Goal: Information Seeking & Learning: Learn about a topic

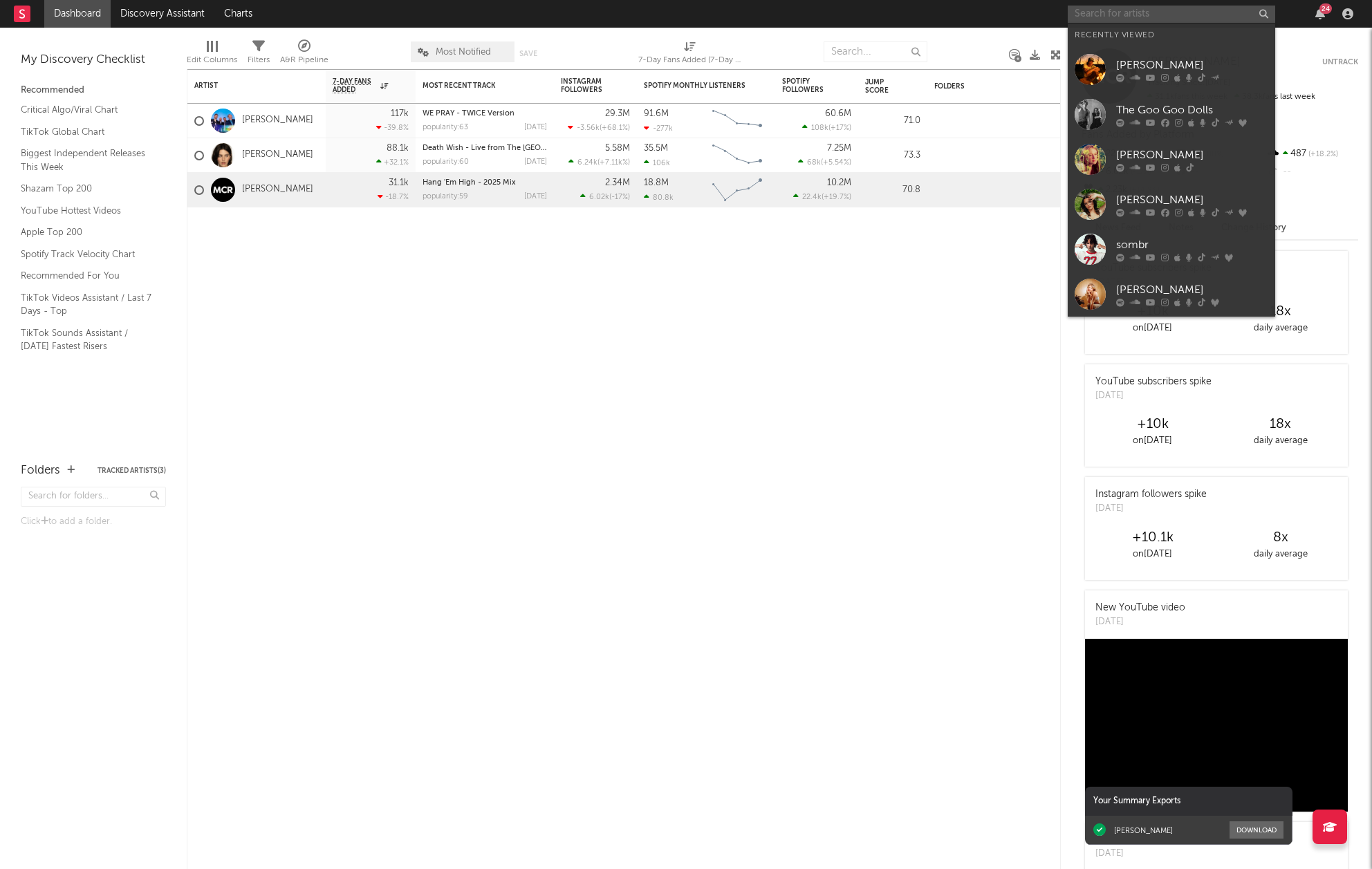
click at [1143, 13] on input "text" at bounding box center [1171, 14] width 207 height 17
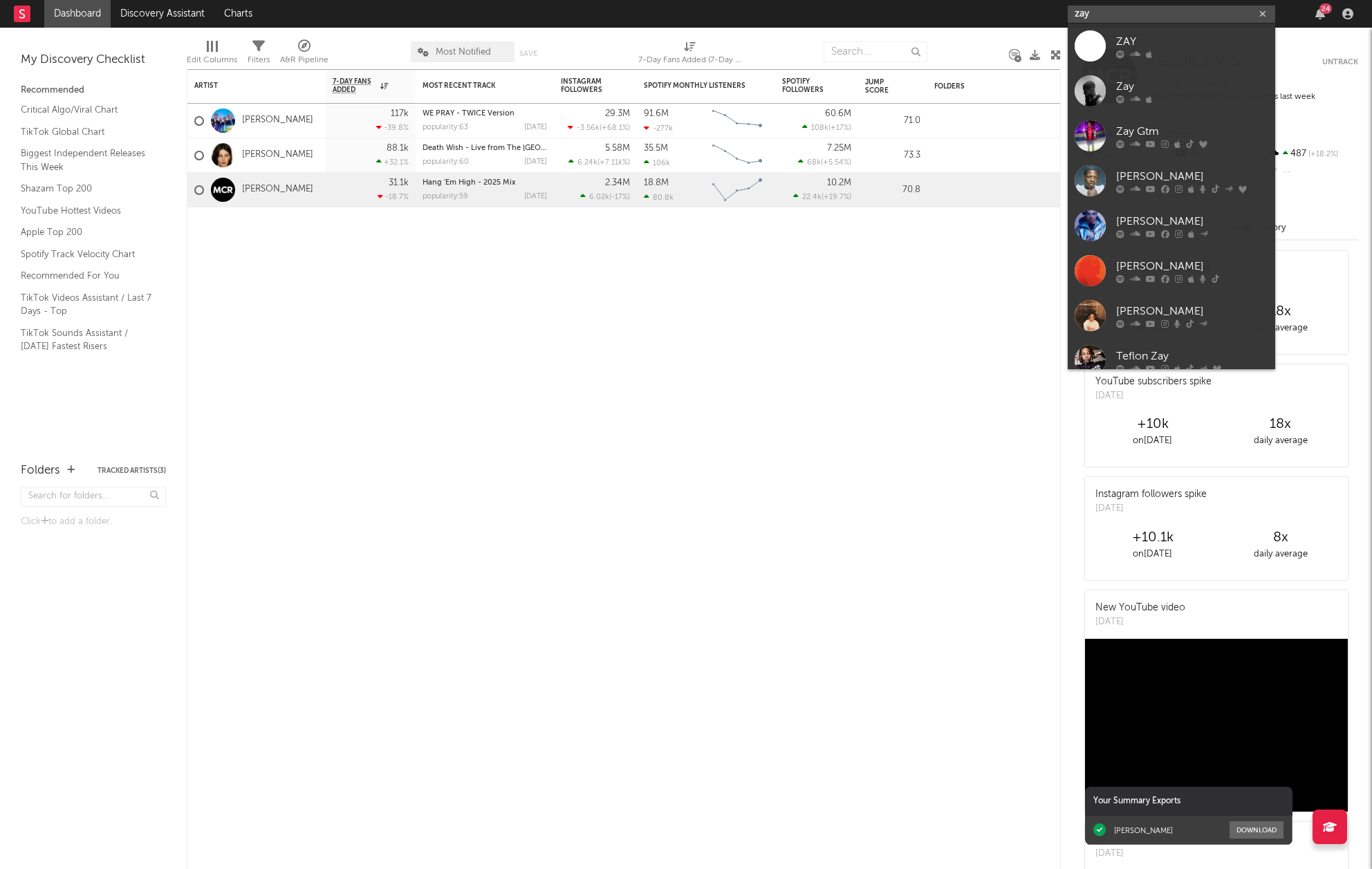
type input "zayn"
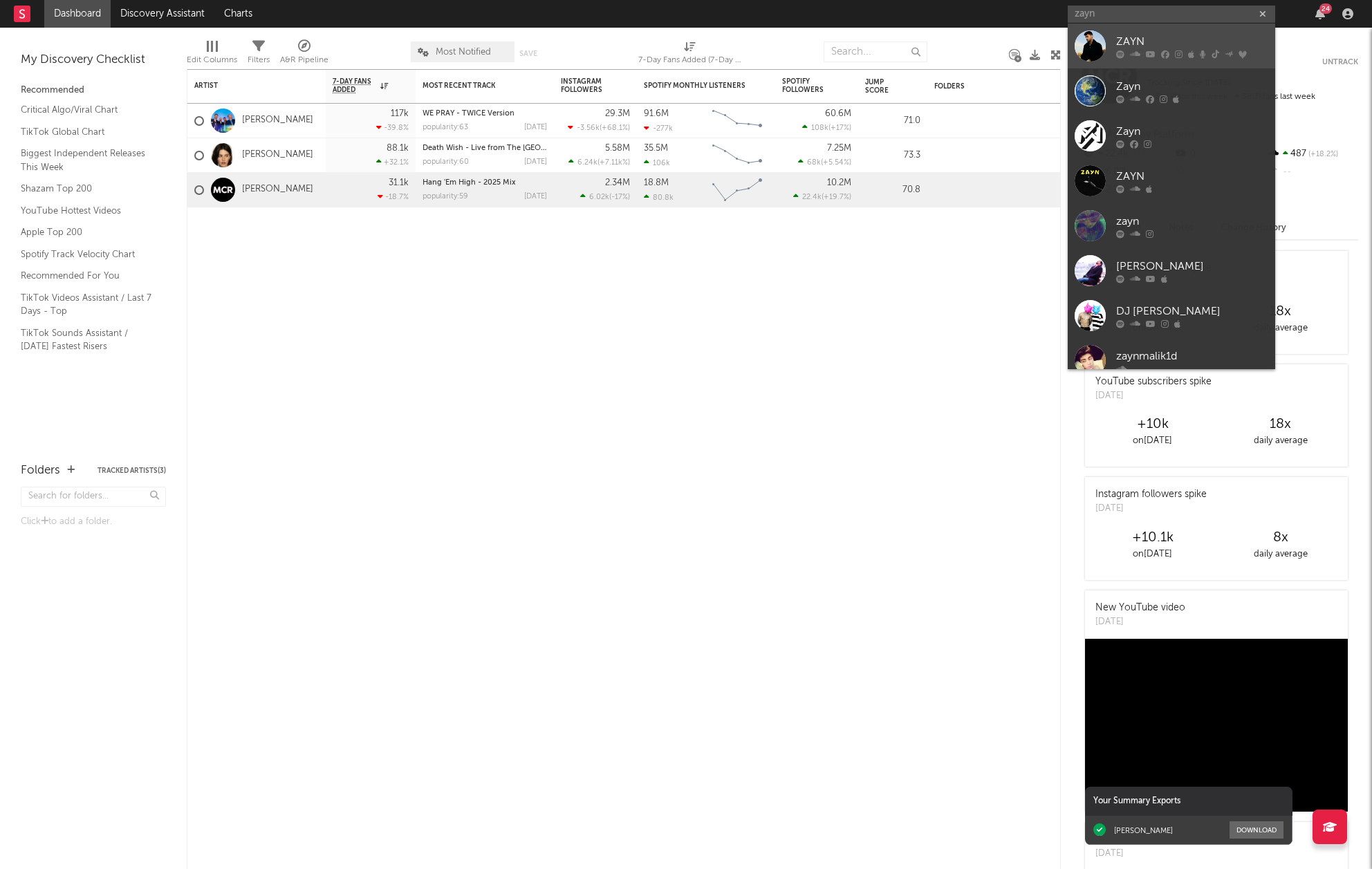
click at [1129, 39] on div "ZAYN" at bounding box center [1191, 41] width 152 height 16
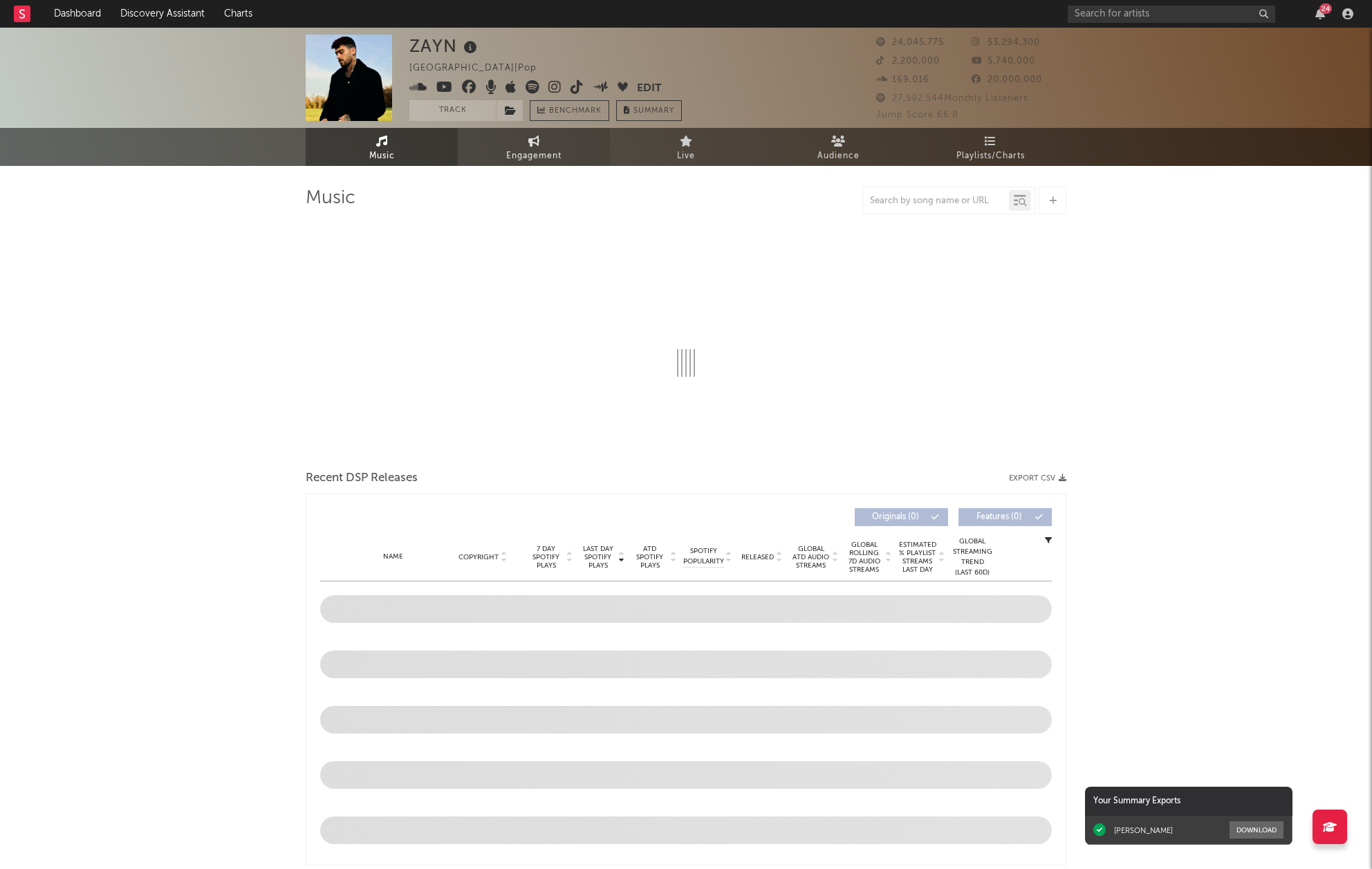
click at [568, 157] on link "Engagement" at bounding box center [533, 147] width 152 height 38
select select "1w"
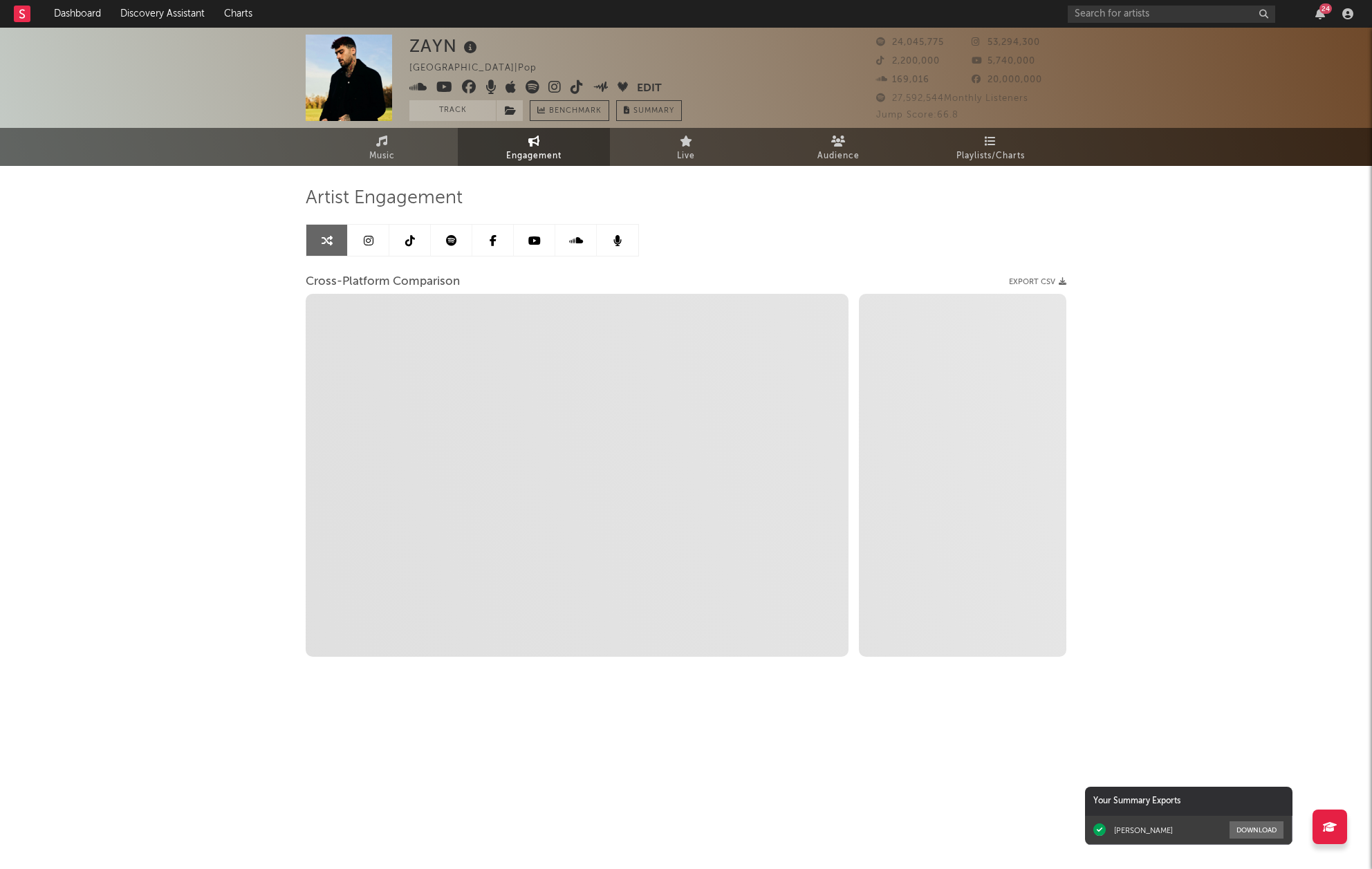
click at [374, 239] on link at bounding box center [368, 240] width 42 height 31
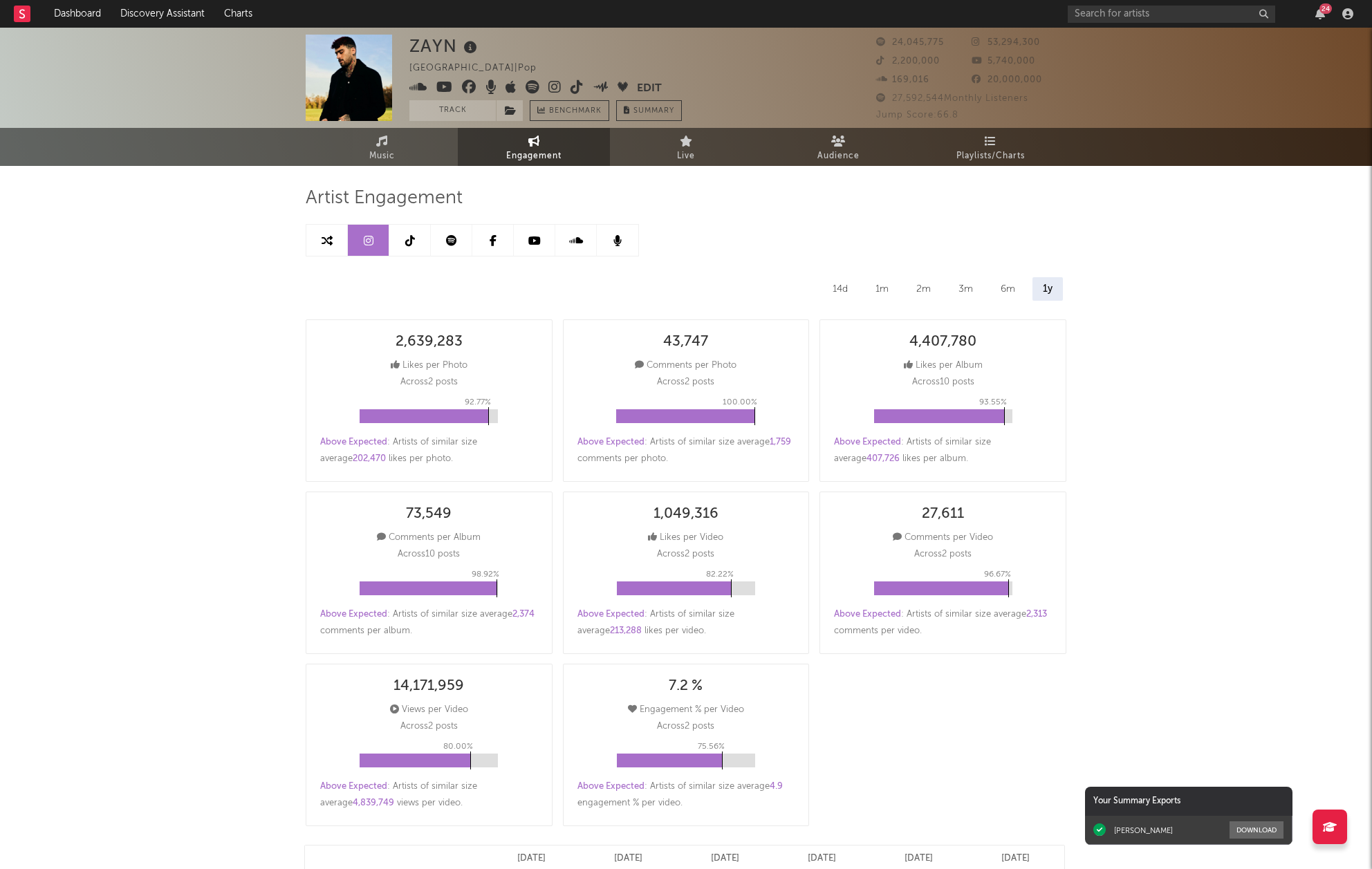
select select "6m"
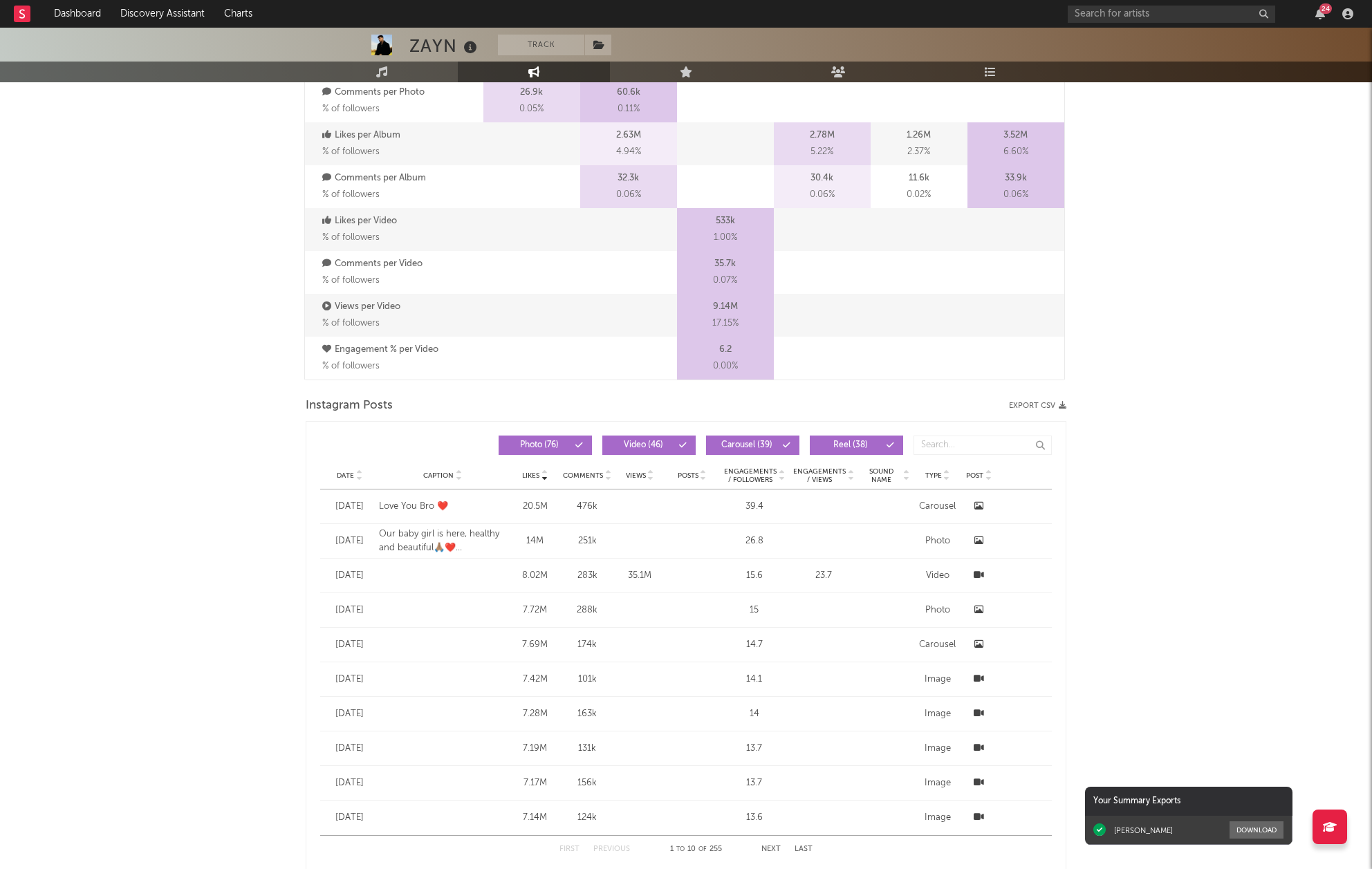
scroll to position [836, 0]
click at [352, 477] on span "Date" at bounding box center [345, 474] width 17 height 8
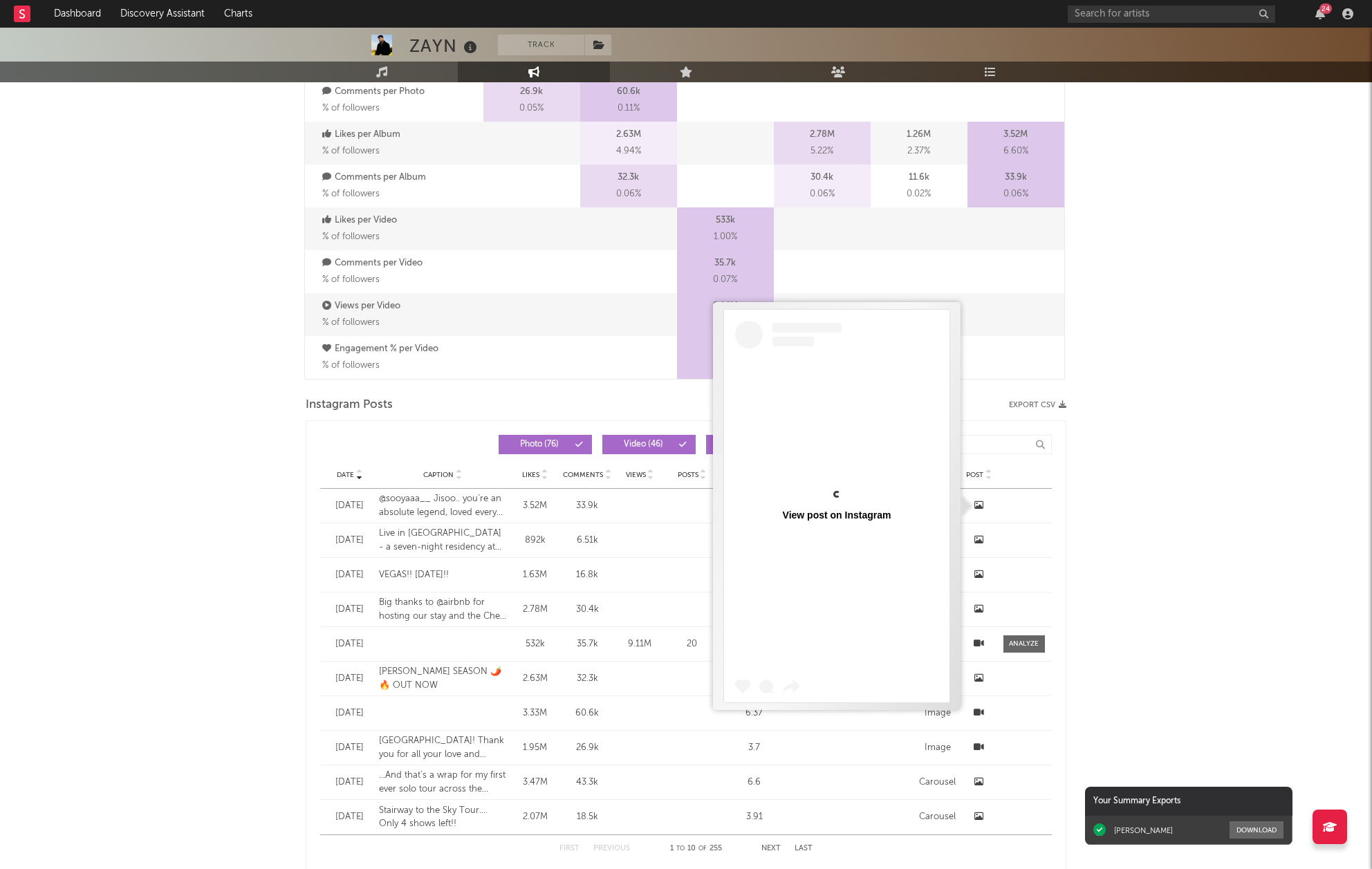
click at [979, 504] on icon at bounding box center [979, 505] width 9 height 9
